Goal: Find specific page/section: Find specific page/section

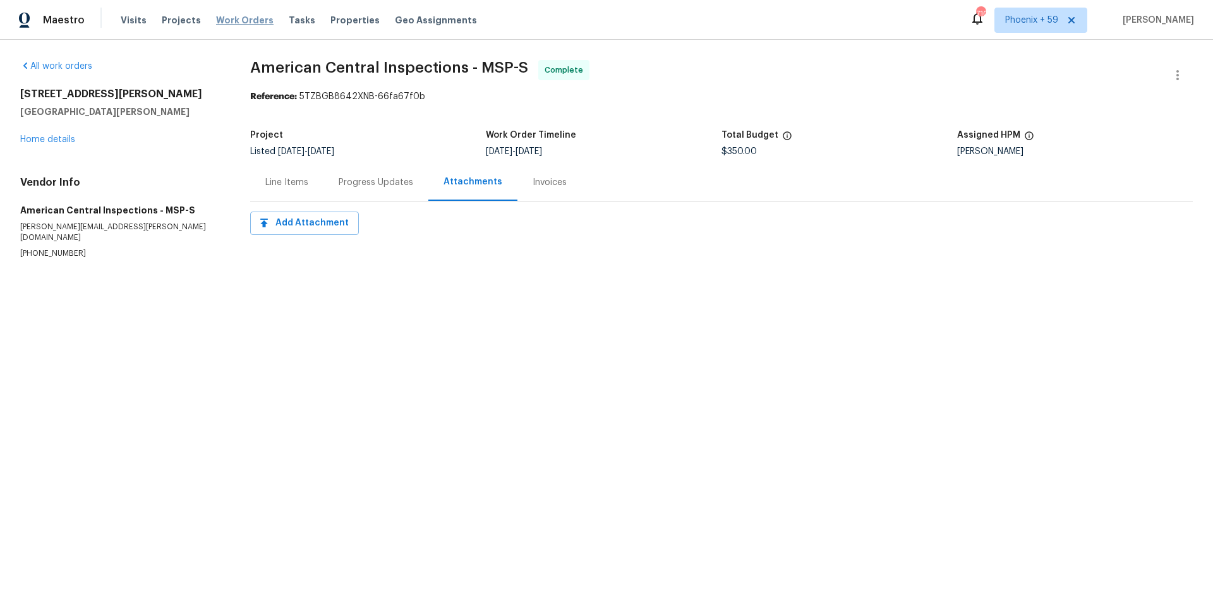
click at [224, 20] on span "Work Orders" at bounding box center [245, 20] width 58 height 13
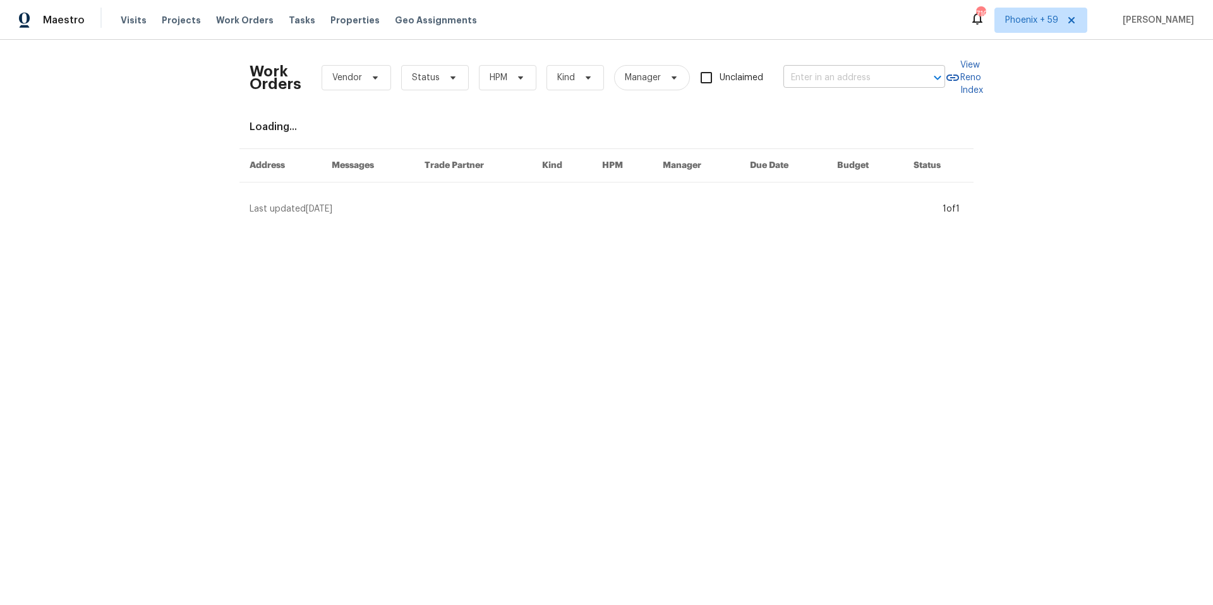
click at [824, 78] on input "text" at bounding box center [847, 78] width 126 height 20
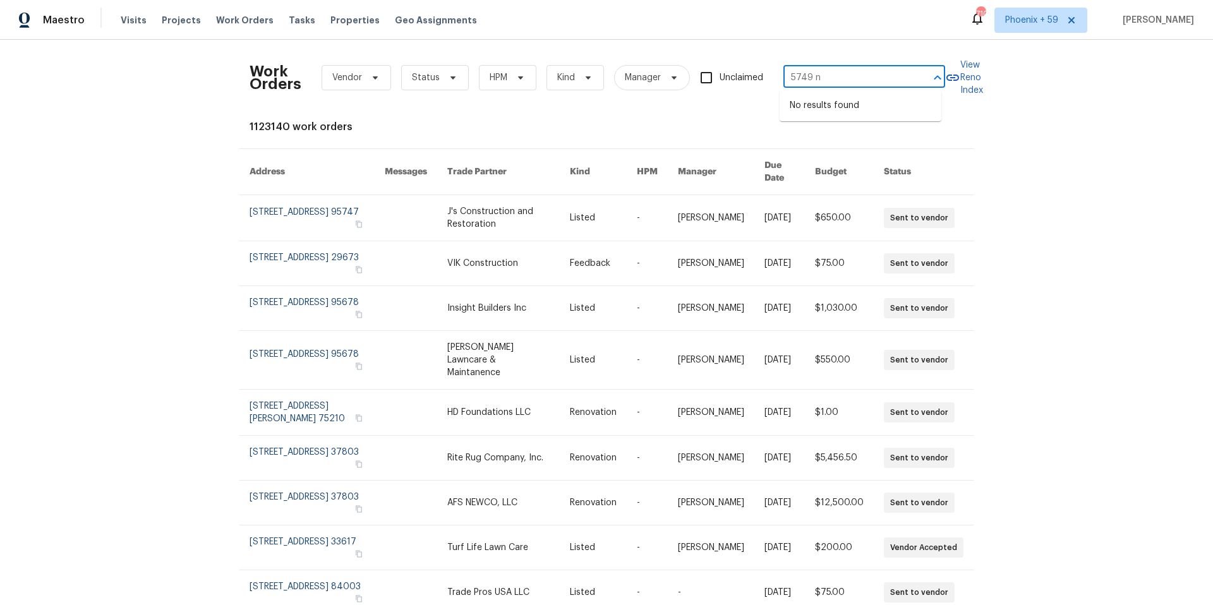
type input "5749 n"
type input "5749 27"
click at [906, 111] on li "[STREET_ADDRESS]" at bounding box center [861, 105] width 162 height 21
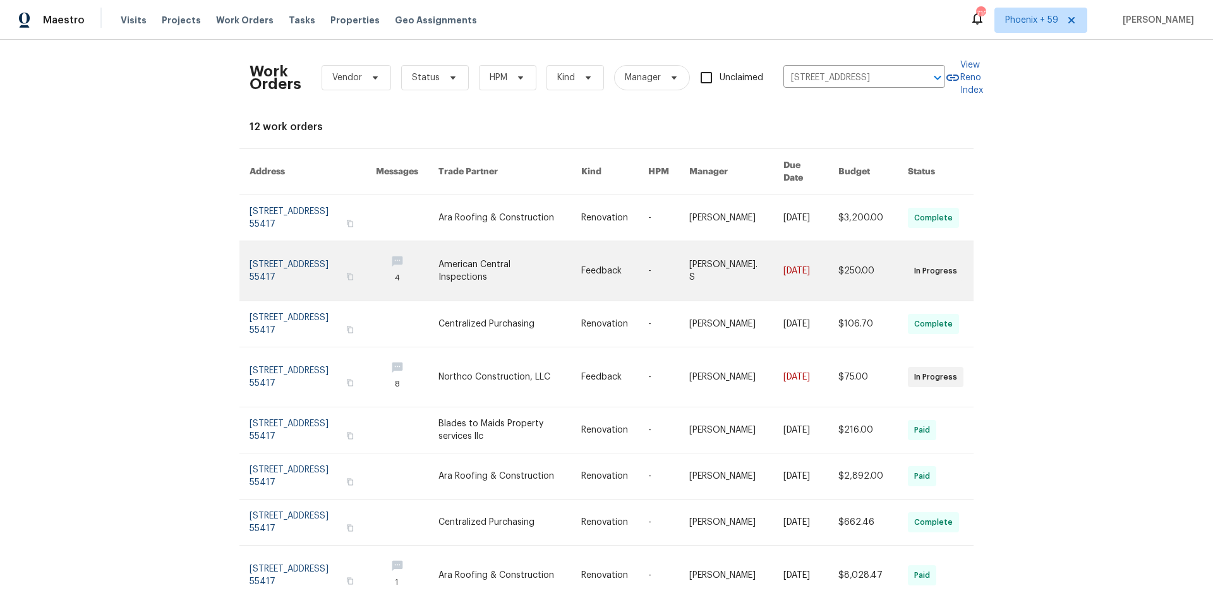
click at [268, 252] on link at bounding box center [313, 270] width 126 height 59
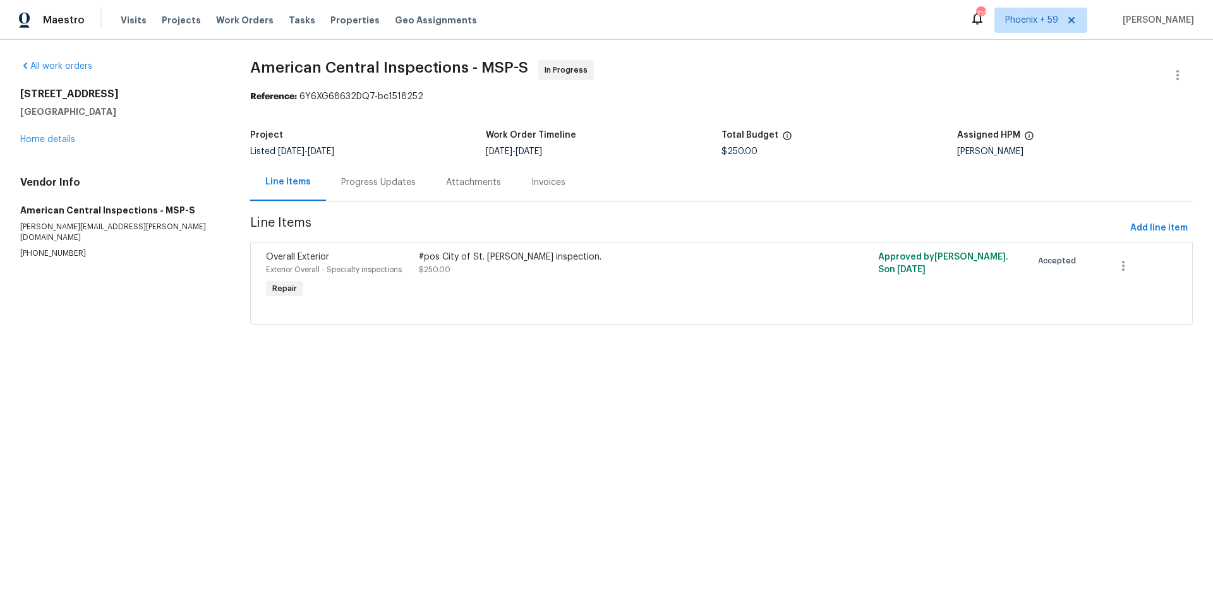
click at [391, 191] on div "Progress Updates" at bounding box center [378, 182] width 105 height 37
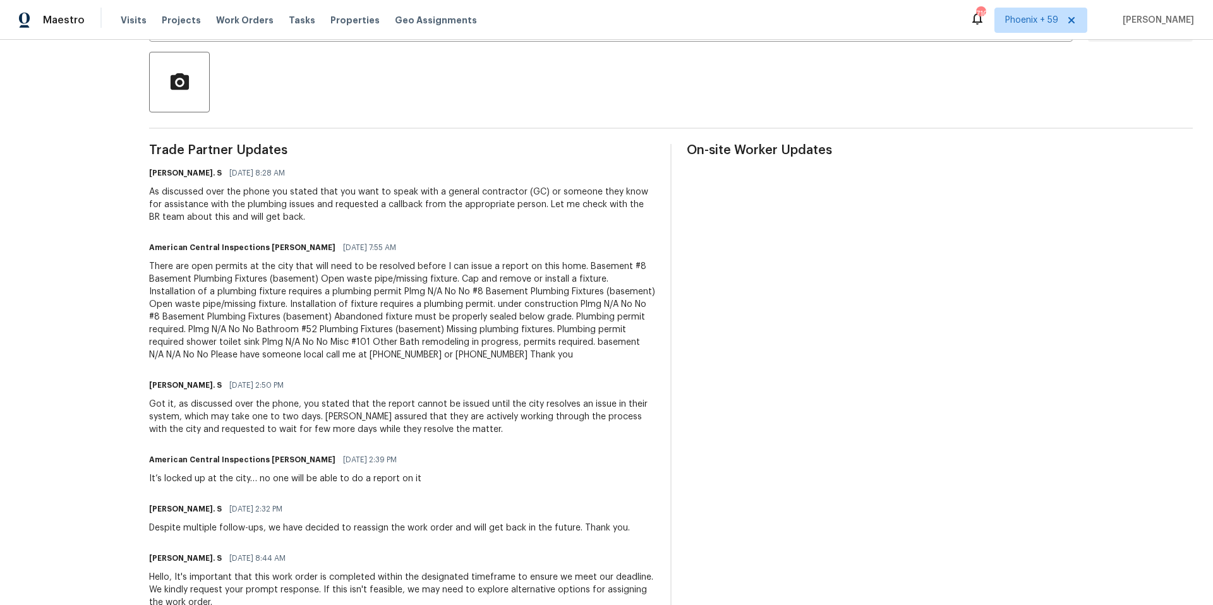
scroll to position [293, 0]
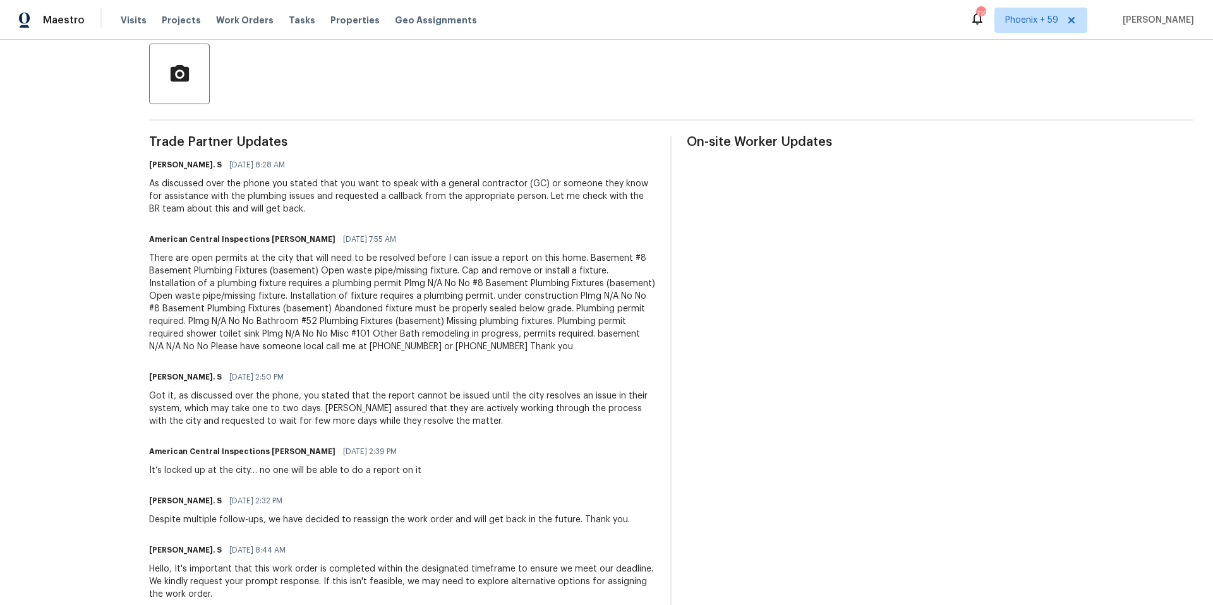
drag, startPoint x: 325, startPoint y: 299, endPoint x: 308, endPoint y: 288, distance: 20.2
click at [325, 299] on div "There are open permits at the city that will need to be resolved before I can i…" at bounding box center [402, 302] width 506 height 101
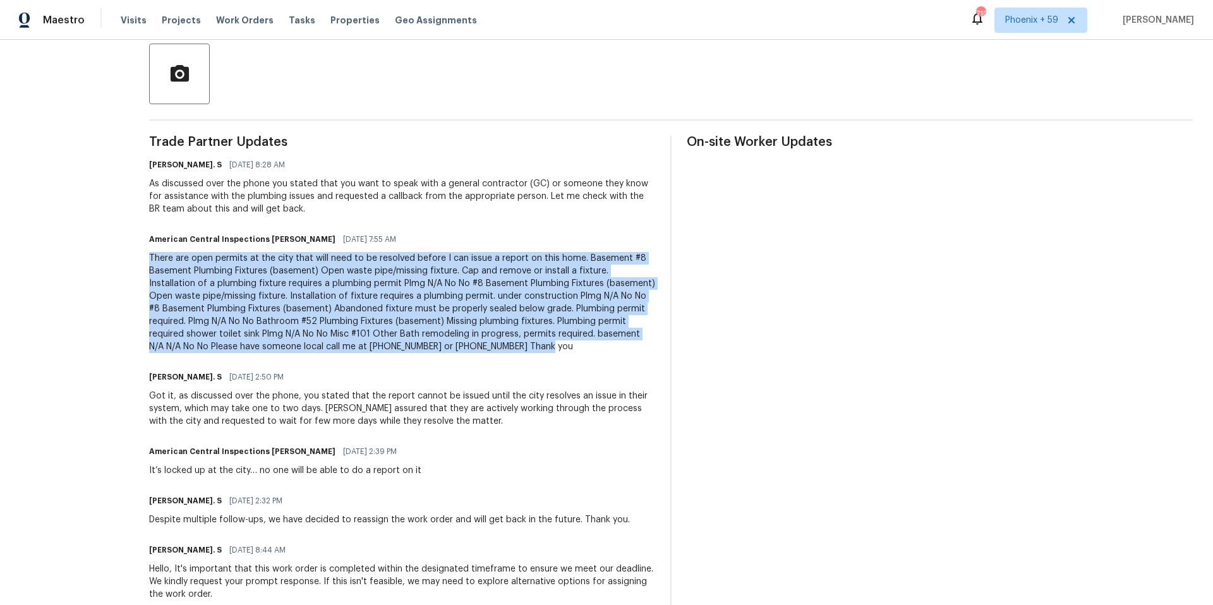
drag, startPoint x: 144, startPoint y: 259, endPoint x: 521, endPoint y: 348, distance: 387.6
click at [521, 348] on div "There are open permits at the city that will need to be resolved before I can i…" at bounding box center [402, 302] width 506 height 101
click at [521, 349] on div "There are open permits at the city that will need to be resolved before I can i…" at bounding box center [402, 302] width 506 height 101
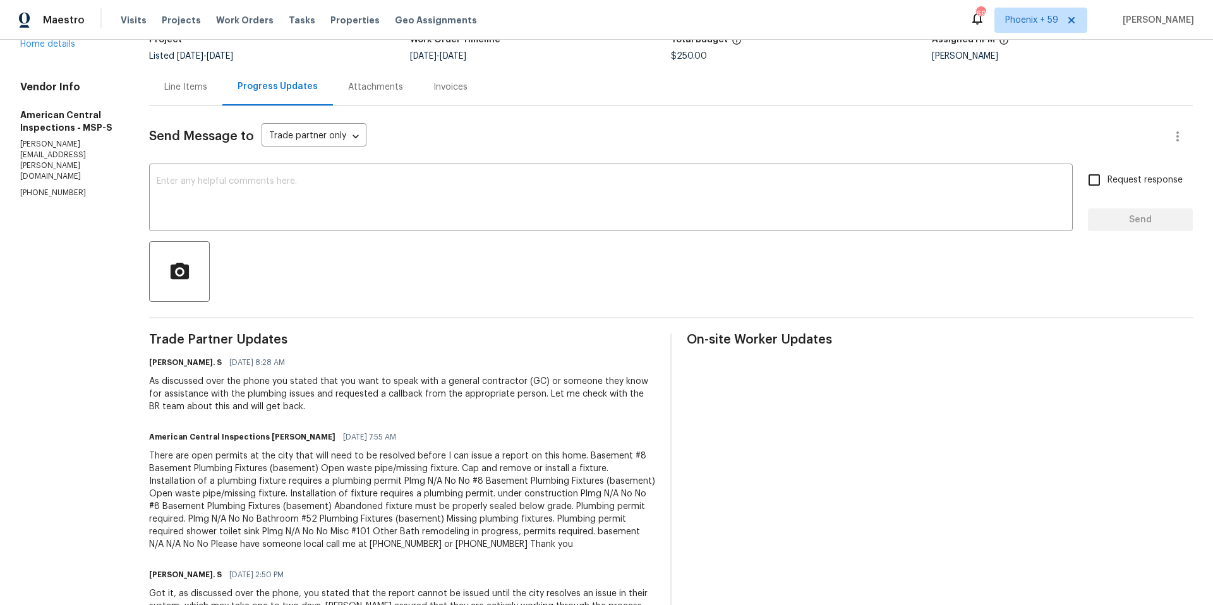
scroll to position [0, 0]
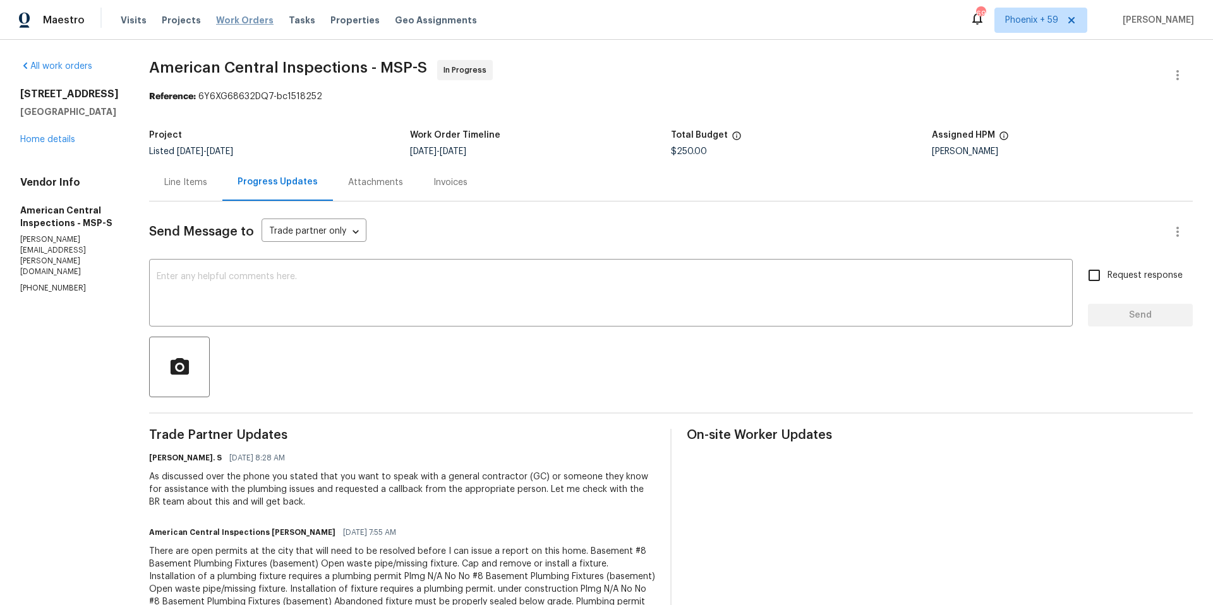
click at [242, 18] on span "Work Orders" at bounding box center [245, 20] width 58 height 13
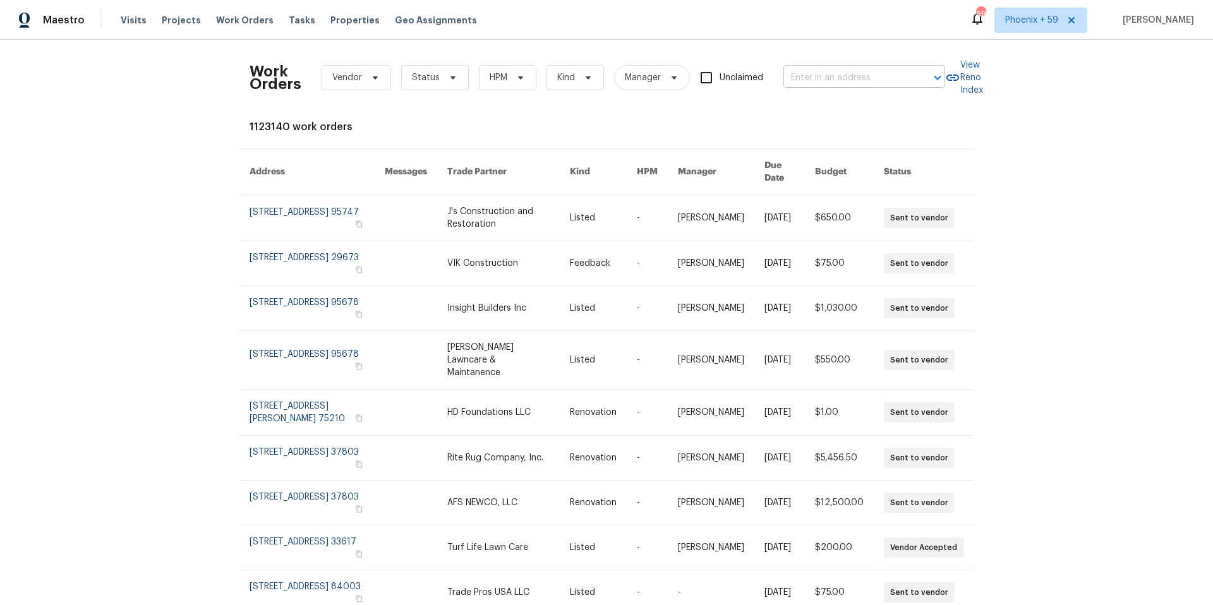
click at [885, 82] on input "text" at bounding box center [847, 78] width 126 height 20
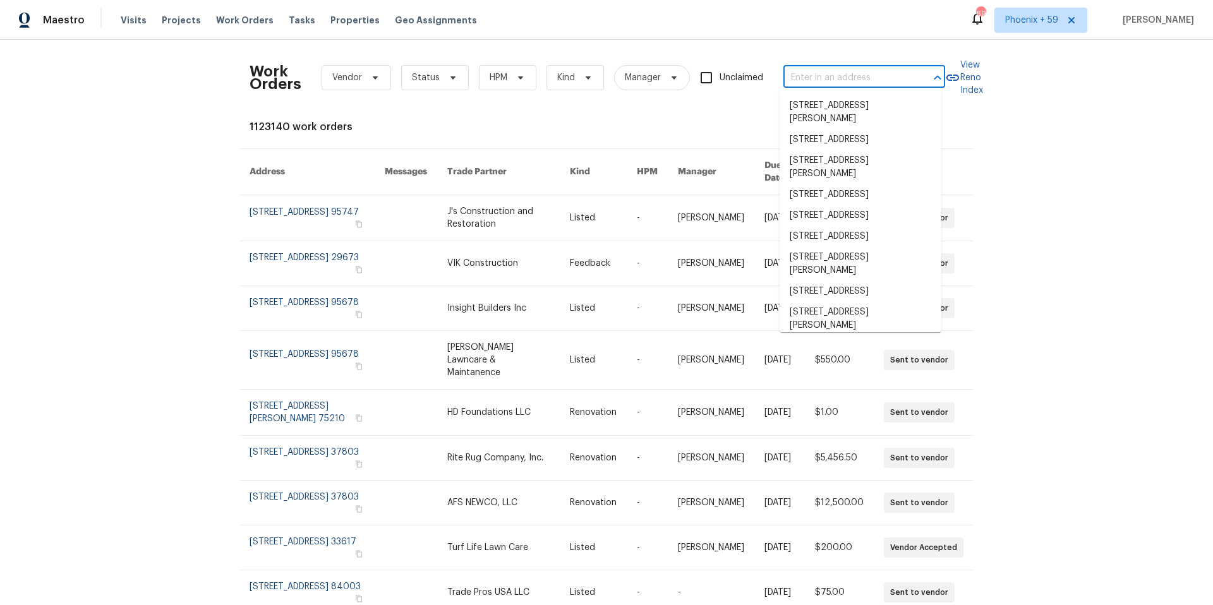
paste input "[STREET_ADDRESS]"
type input "[STREET_ADDRESS]"
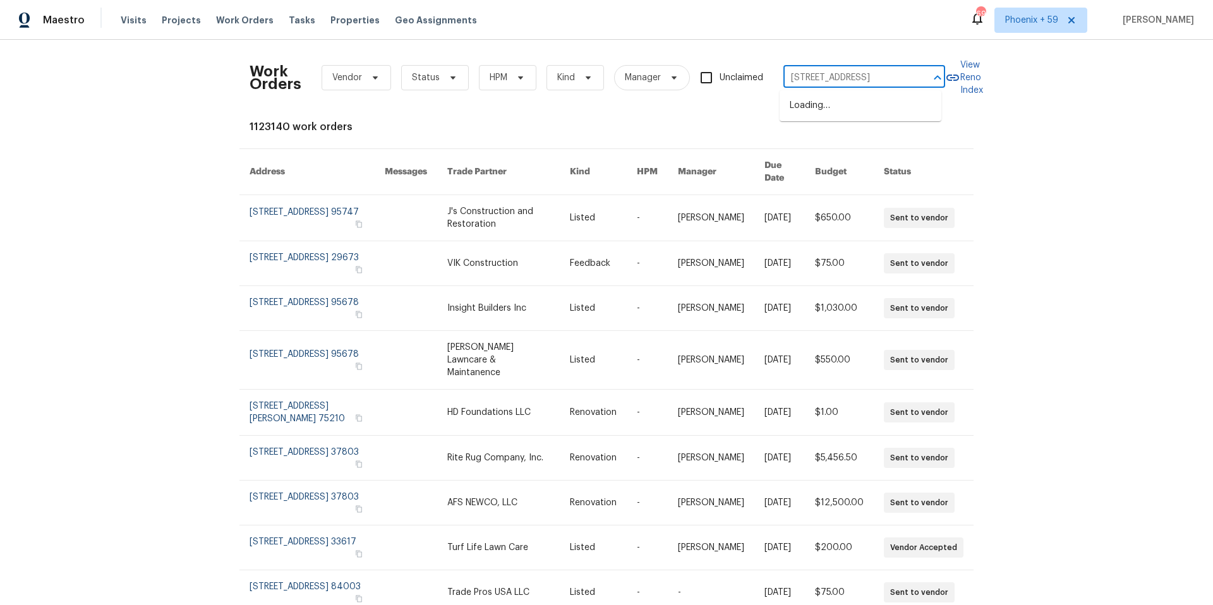
scroll to position [0, 71]
click at [871, 108] on li "[STREET_ADDRESS]" at bounding box center [861, 105] width 162 height 21
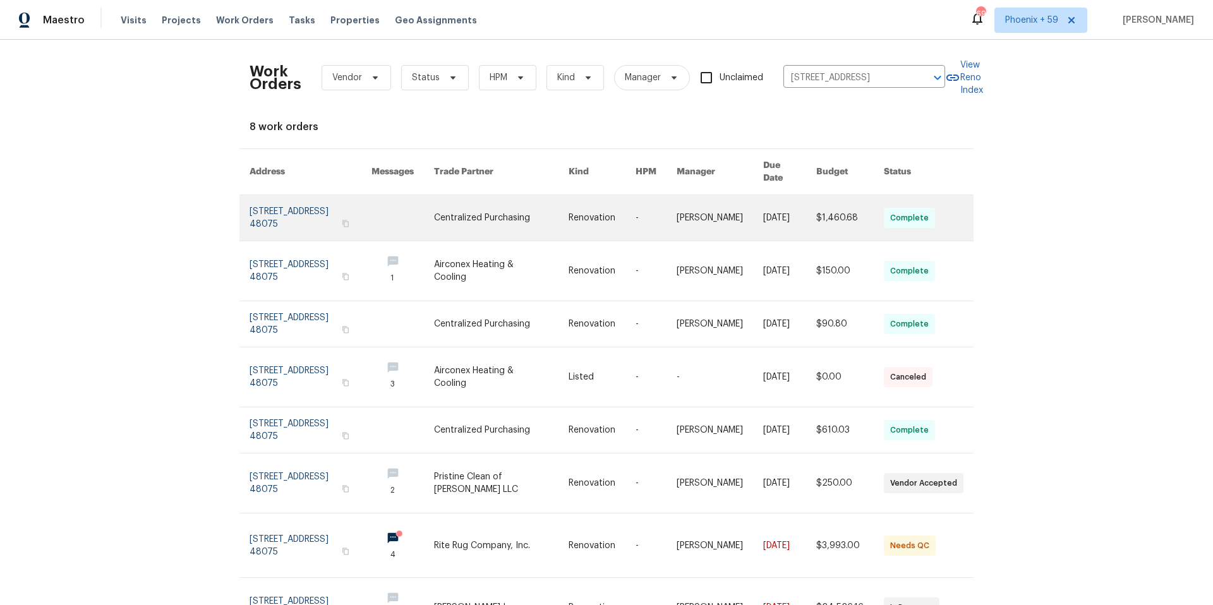
click at [287, 218] on link at bounding box center [311, 217] width 122 height 45
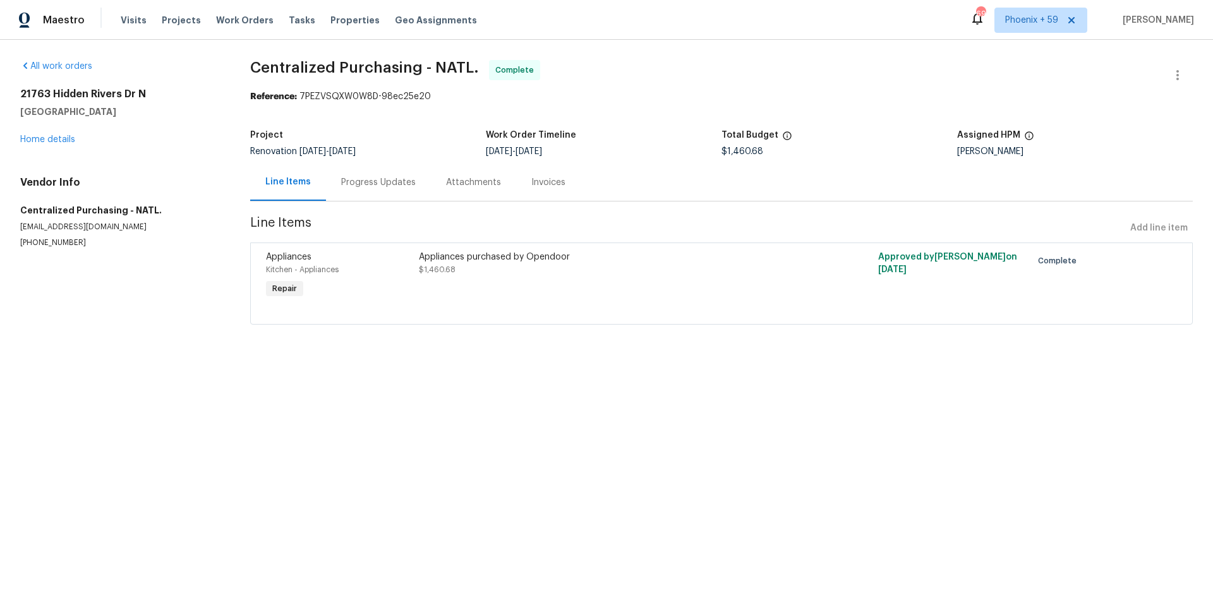
click at [65, 144] on div "[STREET_ADDRESS][PERSON_NAME] Home details" at bounding box center [120, 117] width 200 height 58
click at [63, 138] on link "Home details" at bounding box center [47, 139] width 55 height 9
